Goal: Transaction & Acquisition: Purchase product/service

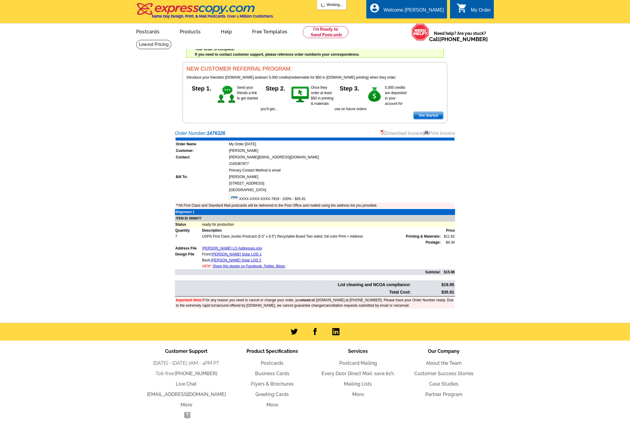
click at [337, 23] on div "local_phone Same Day Design, Print, & Mail Postcards. Over 1 Million Customers.…" at bounding box center [315, 12] width 358 height 22
click at [336, 27] on link at bounding box center [326, 32] width 46 height 12
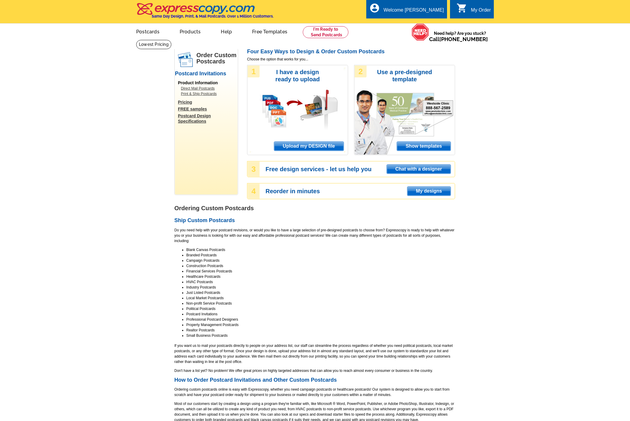
click at [319, 145] on span "Upload my DESIGN file" at bounding box center [308, 146] width 69 height 9
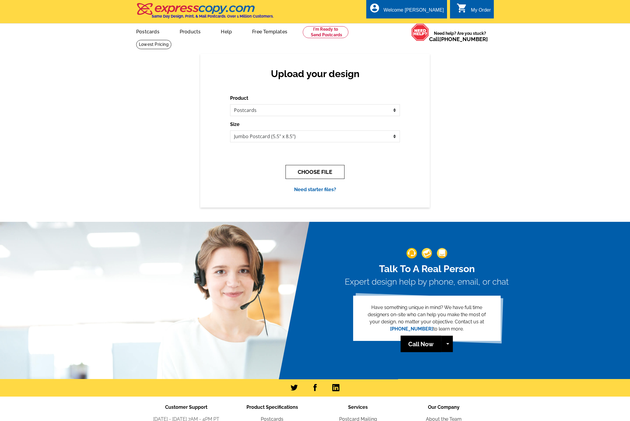
click at [313, 177] on button "CHOOSE FILE" at bounding box center [315, 172] width 59 height 14
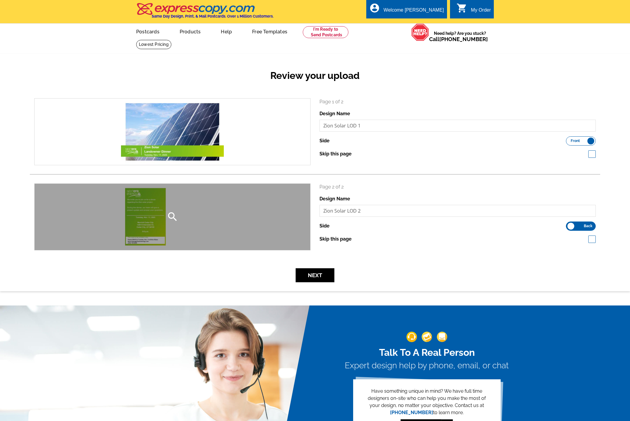
click at [198, 213] on div "search" at bounding box center [173, 217] width 276 height 66
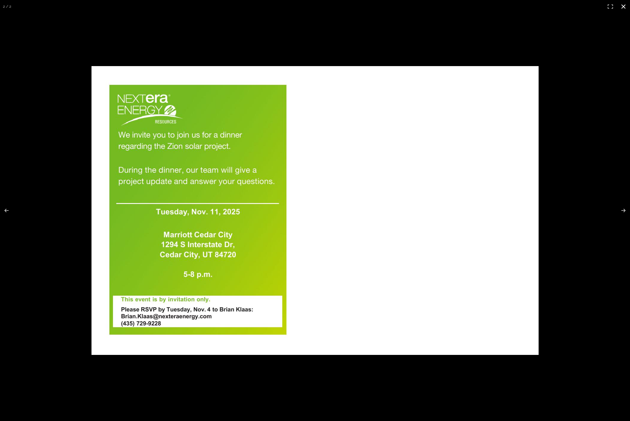
click at [621, 12] on button at bounding box center [623, 6] width 13 height 13
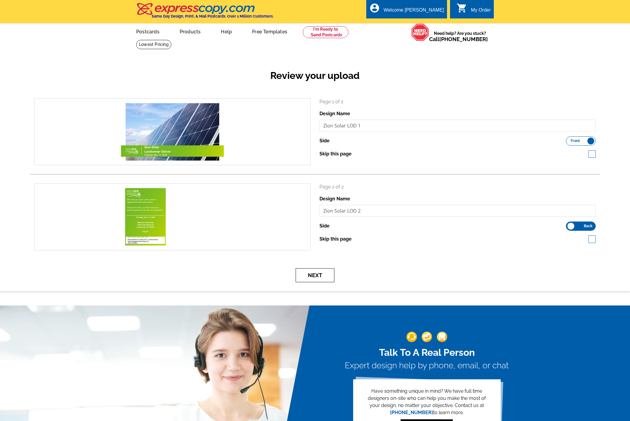
click at [313, 274] on button "Next" at bounding box center [315, 276] width 39 height 14
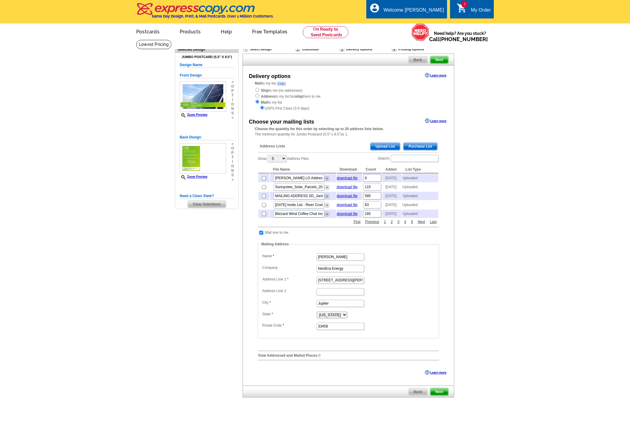
click at [383, 147] on span "Upload List" at bounding box center [385, 146] width 30 height 7
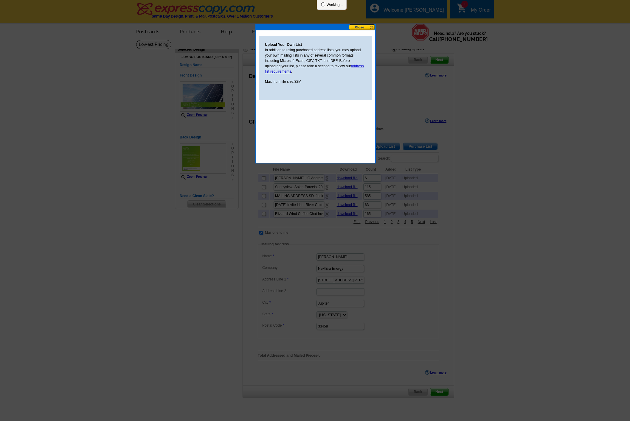
click at [383, 147] on div at bounding box center [315, 210] width 630 height 421
click at [273, 109] on input "file" at bounding box center [298, 111] width 75 height 6
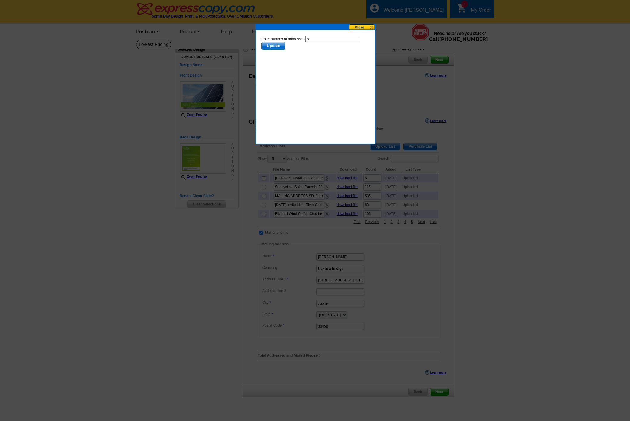
click at [279, 46] on span "Update" at bounding box center [274, 45] width 24 height 7
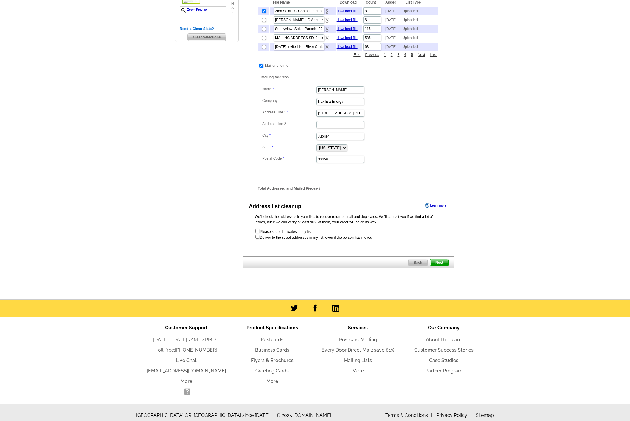
scroll to position [185, 0]
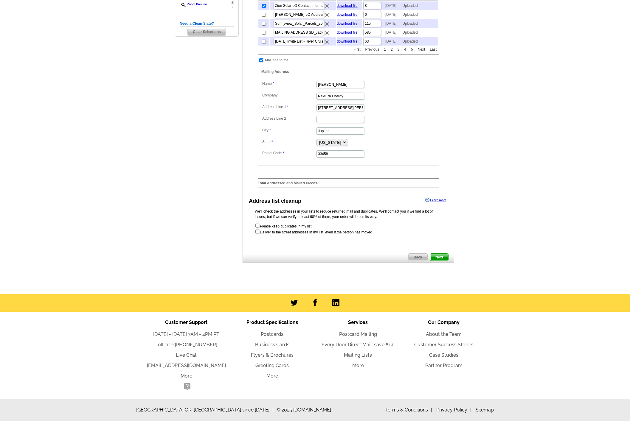
click at [442, 259] on span "Next" at bounding box center [439, 257] width 18 height 7
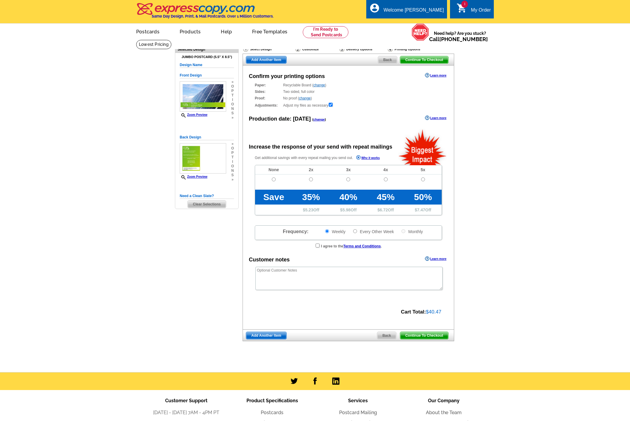
radio input "false"
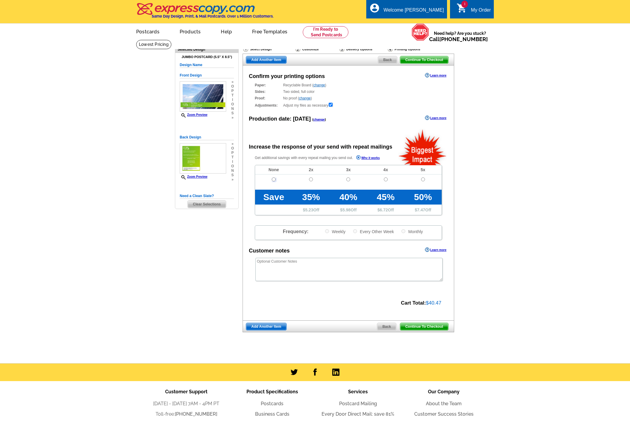
click at [272, 182] on input "radio" at bounding box center [274, 180] width 4 height 4
radio input "true"
click at [412, 327] on span "Continue To Checkout" at bounding box center [424, 326] width 48 height 7
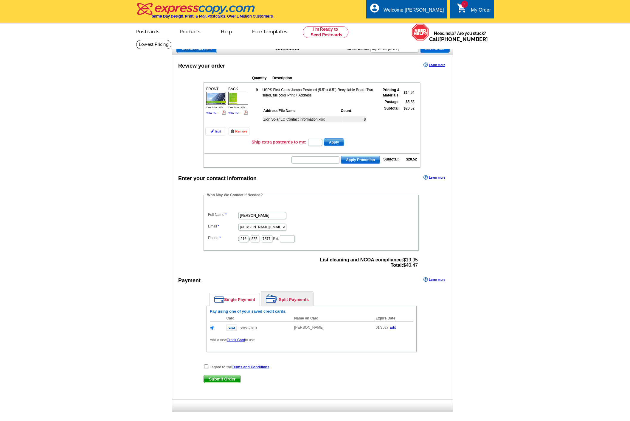
click at [203, 372] on div "I agree to the Terms and Conditions . Submit Order Submit Order" at bounding box center [312, 376] width 240 height 24
click at [205, 368] on input "checkbox" at bounding box center [206, 367] width 4 height 4
checkbox input "true"
click at [212, 381] on span "Submit Order" at bounding box center [222, 379] width 37 height 7
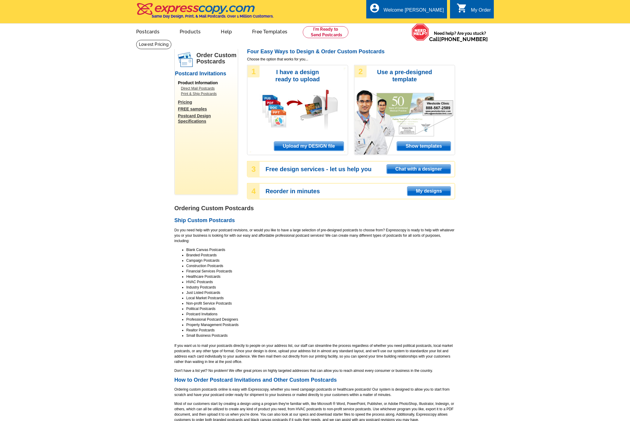
click at [303, 149] on span "Upload my DESIGN file" at bounding box center [308, 146] width 69 height 9
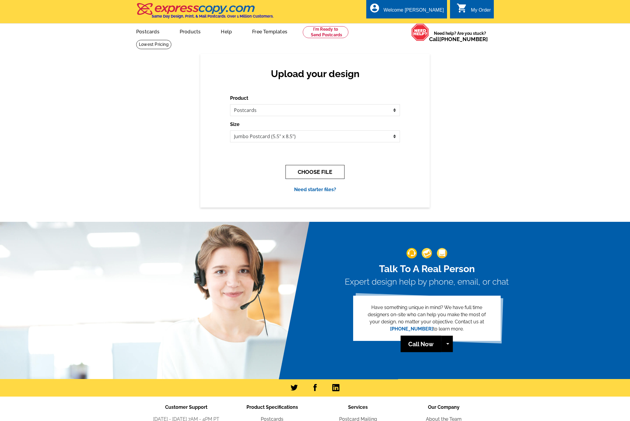
click at [292, 166] on button "CHOOSE FILE" at bounding box center [315, 172] width 59 height 14
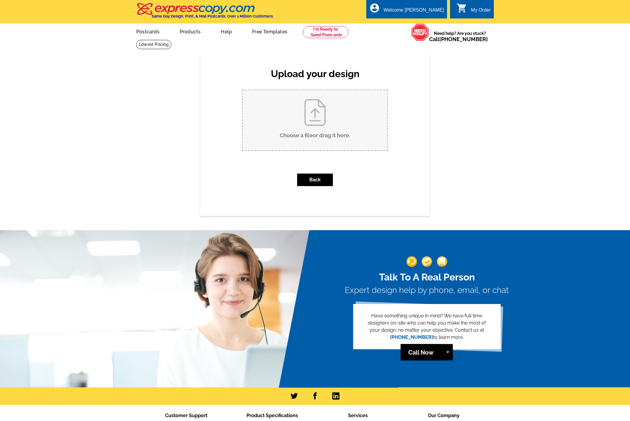
click at [368, 182] on div "Back" at bounding box center [315, 180] width 146 height 22
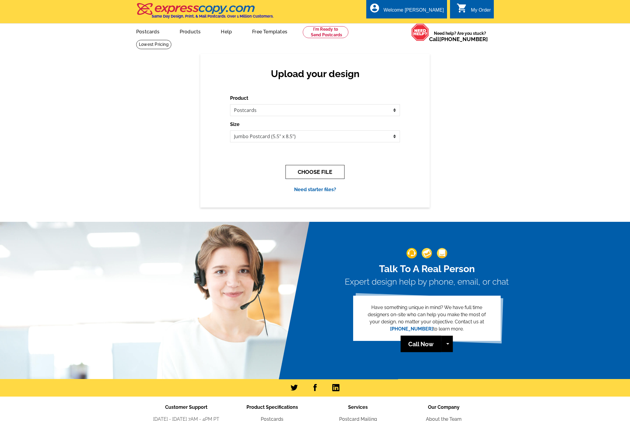
click at [311, 176] on button "CHOOSE FILE" at bounding box center [315, 172] width 59 height 14
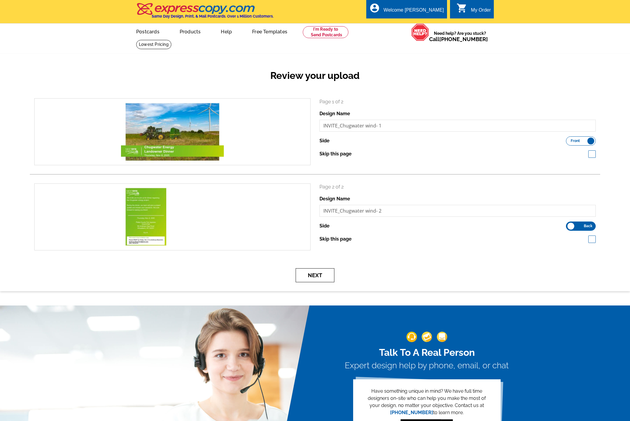
click at [311, 280] on button "Next" at bounding box center [315, 276] width 39 height 14
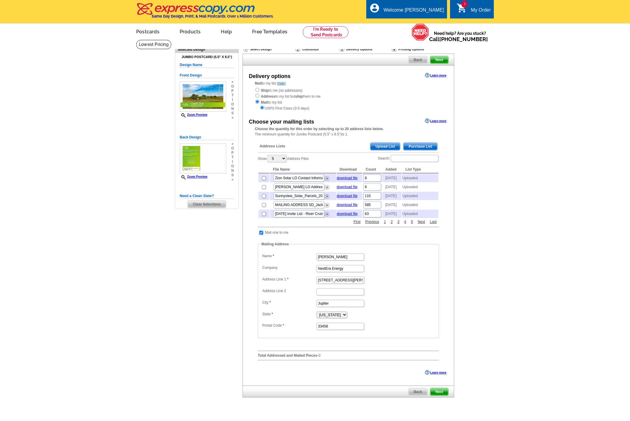
click at [390, 148] on span "Upload List" at bounding box center [385, 146] width 30 height 7
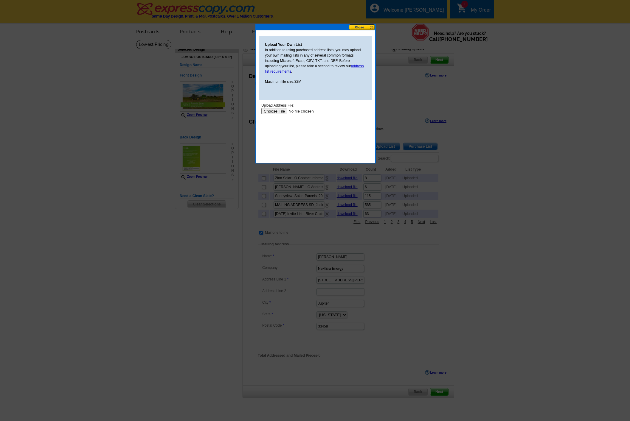
click at [273, 113] on input "file" at bounding box center [298, 111] width 75 height 6
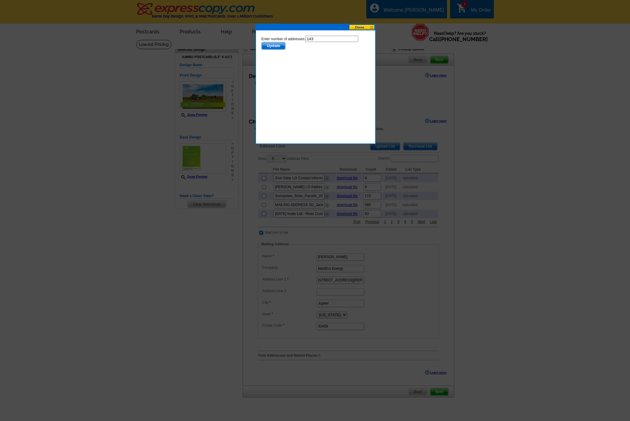
click at [276, 44] on span "Update" at bounding box center [274, 45] width 24 height 7
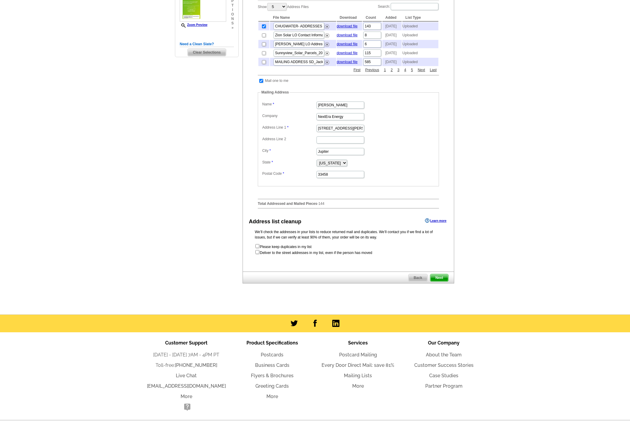
scroll to position [158, 0]
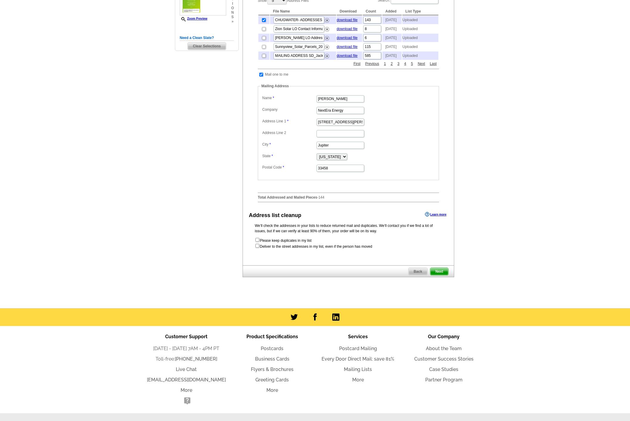
click at [441, 275] on span "Next" at bounding box center [439, 271] width 18 height 7
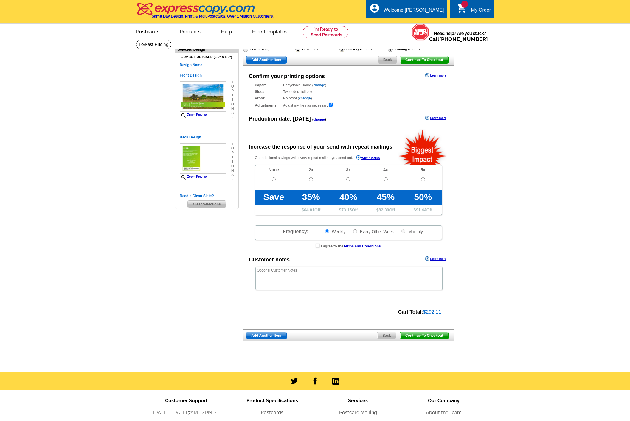
radio input "false"
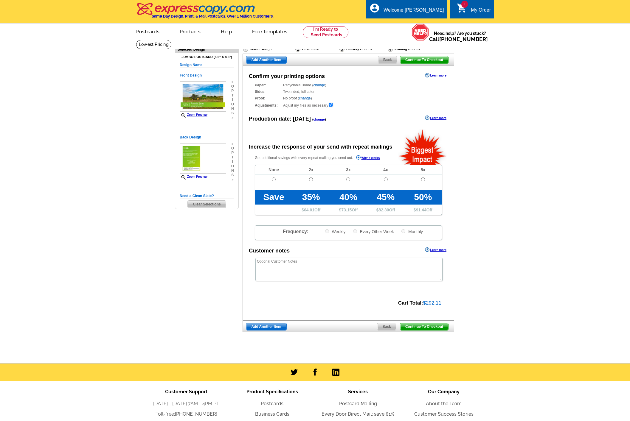
click at [276, 184] on span at bounding box center [273, 186] width 37 height 7
click at [276, 182] on td at bounding box center [273, 182] width 37 height 15
click at [275, 182] on input "radio" at bounding box center [274, 180] width 4 height 4
radio input "true"
click at [418, 327] on span "Continue To Checkout" at bounding box center [424, 326] width 48 height 7
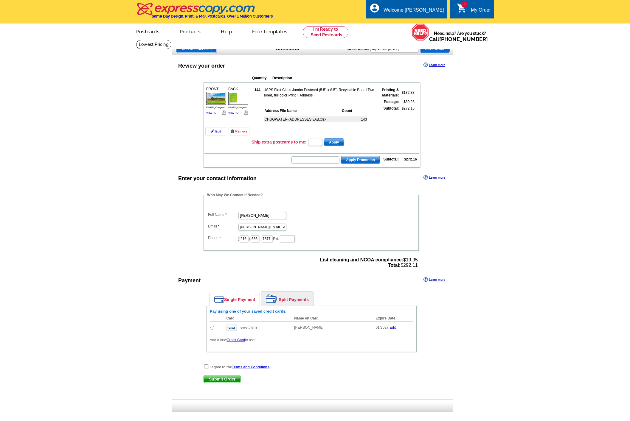
click at [210, 328] on input "radio" at bounding box center [212, 328] width 4 height 4
radio input "true"
click at [207, 367] on input "checkbox" at bounding box center [206, 367] width 4 height 4
checkbox input "true"
click at [210, 380] on span "Submit Order" at bounding box center [222, 379] width 37 height 7
